Goal: Information Seeking & Learning: Compare options

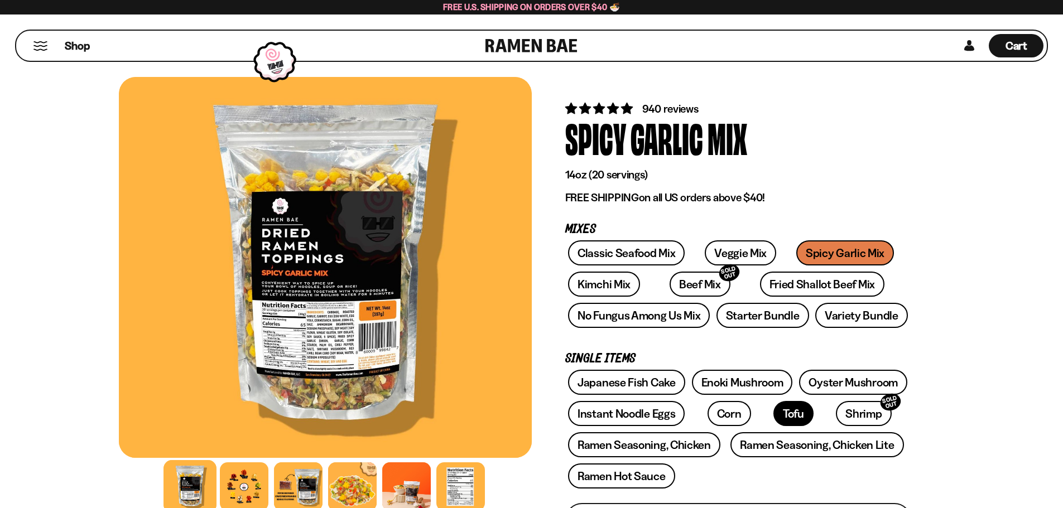
click at [773, 408] on link "Tofu" at bounding box center [793, 413] width 40 height 25
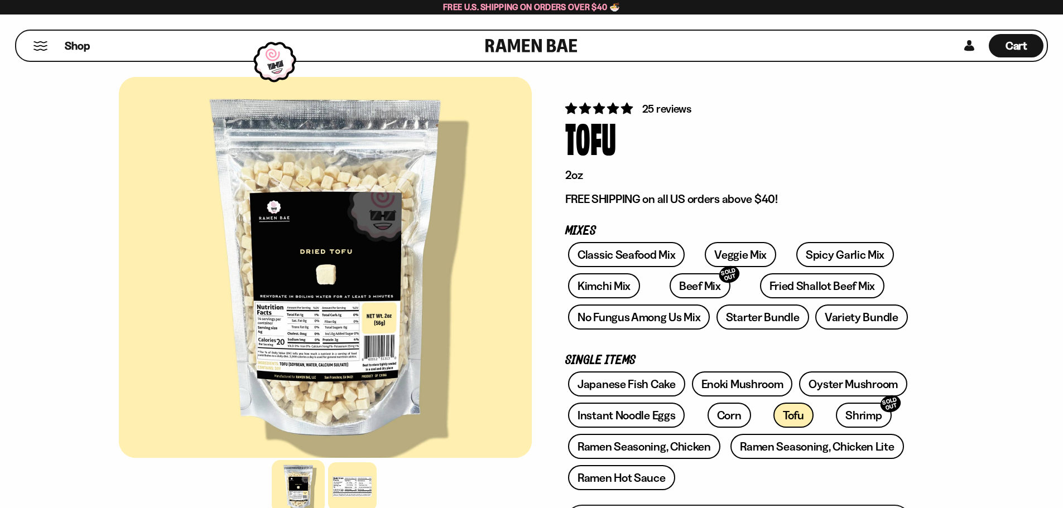
click at [683, 291] on link "Beef Mix SOLD OUT" at bounding box center [699, 285] width 61 height 25
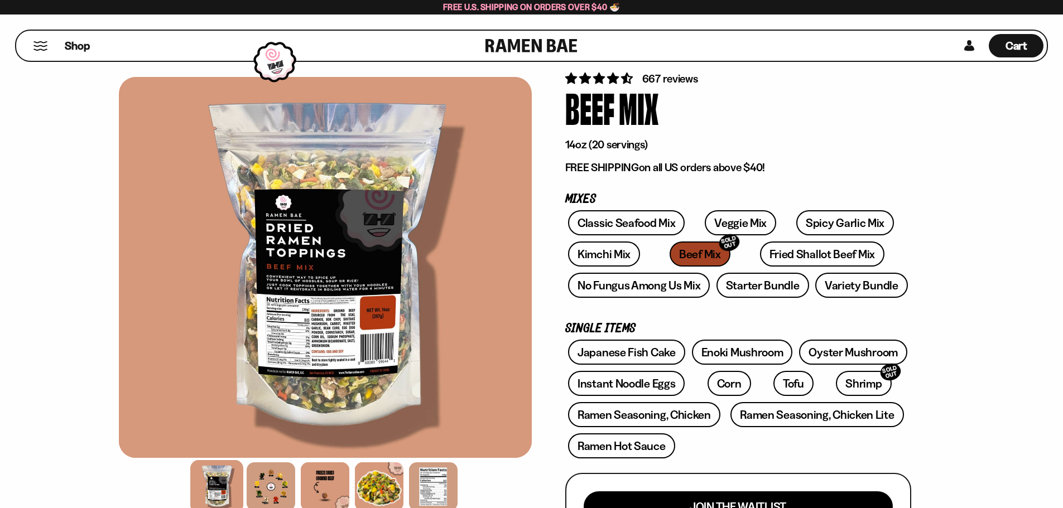
scroll to position [56, 0]
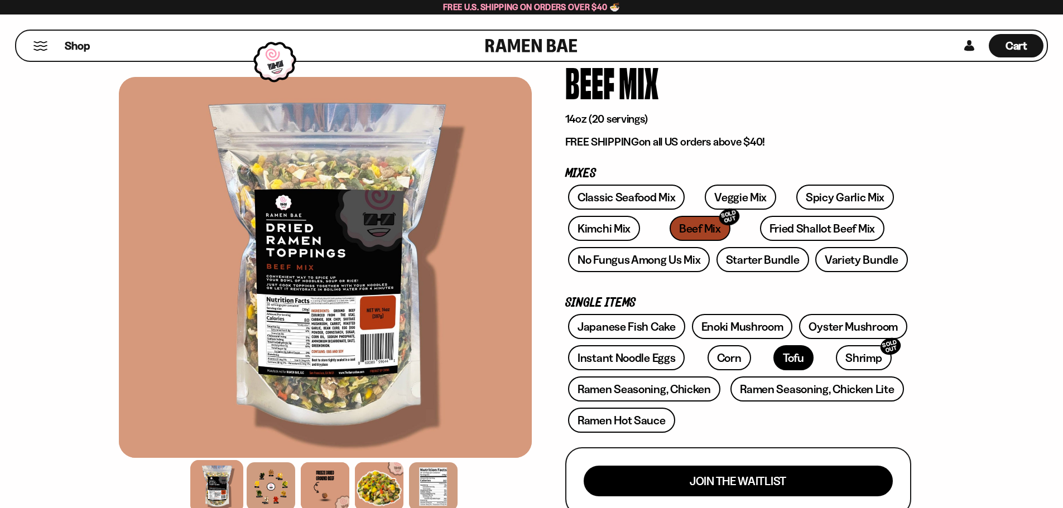
click at [773, 359] on link "Tofu" at bounding box center [793, 357] width 40 height 25
